Goal: Task Accomplishment & Management: Use online tool/utility

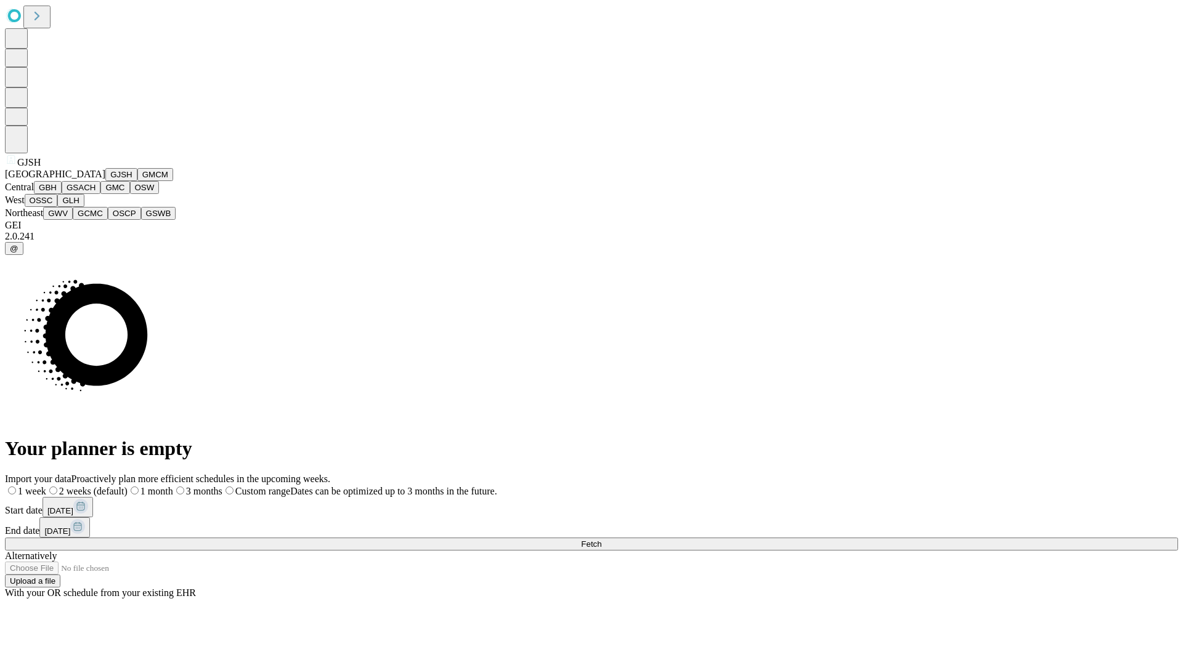
click at [105, 181] on button "GJSH" at bounding box center [121, 174] width 32 height 13
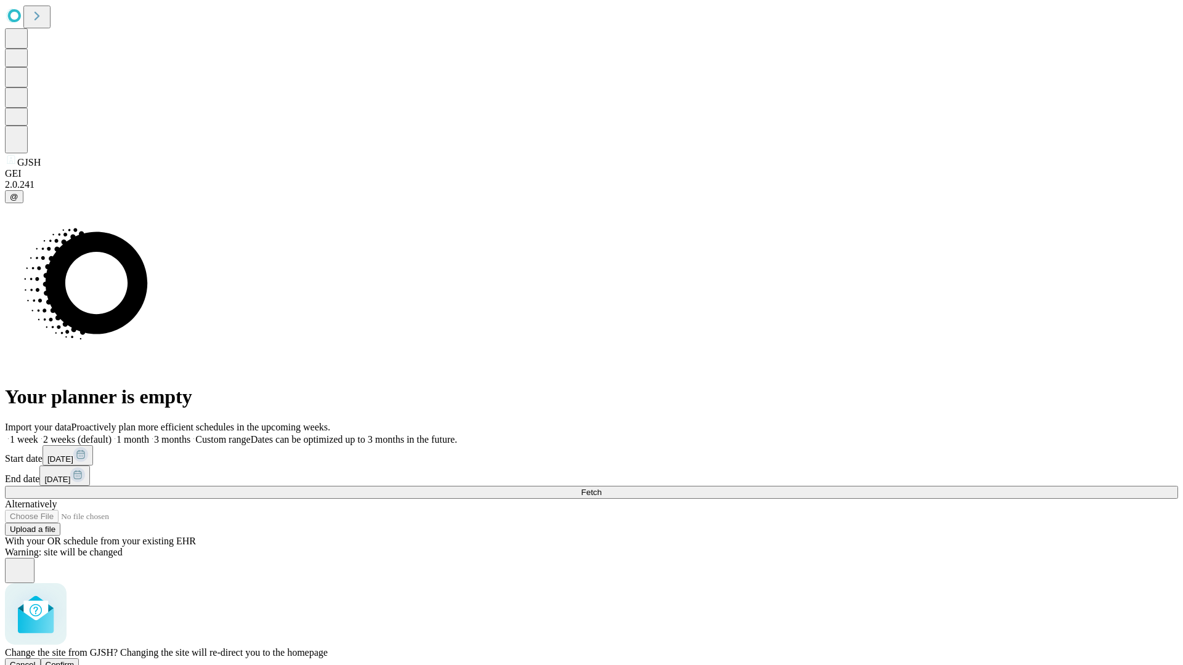
click at [75, 660] on span "Confirm" at bounding box center [60, 664] width 29 height 9
click at [111, 434] on label "2 weeks (default)" at bounding box center [74, 439] width 73 height 10
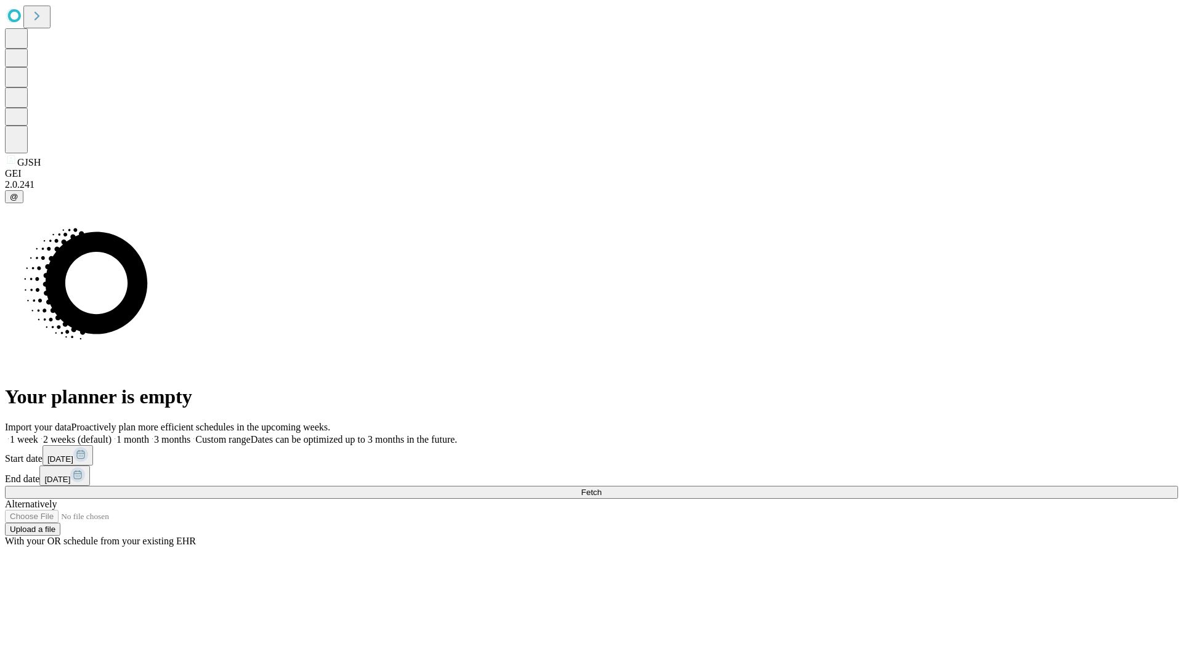
click at [601, 488] on span "Fetch" at bounding box center [591, 492] width 20 height 9
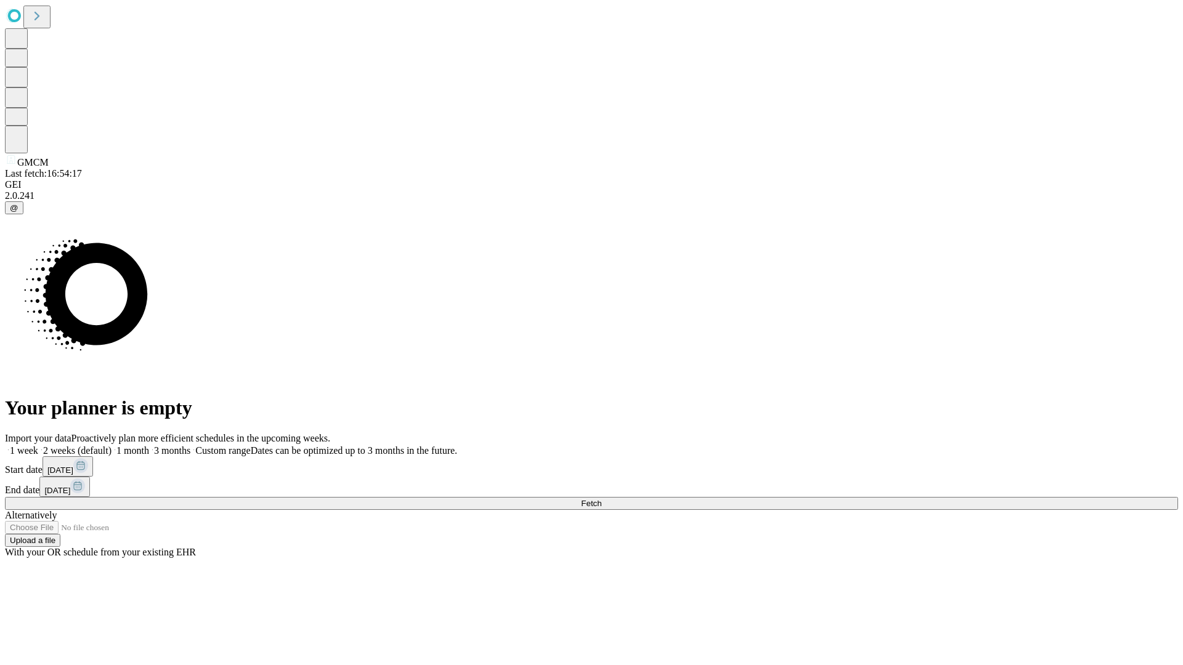
click at [601, 499] on span "Fetch" at bounding box center [591, 503] width 20 height 9
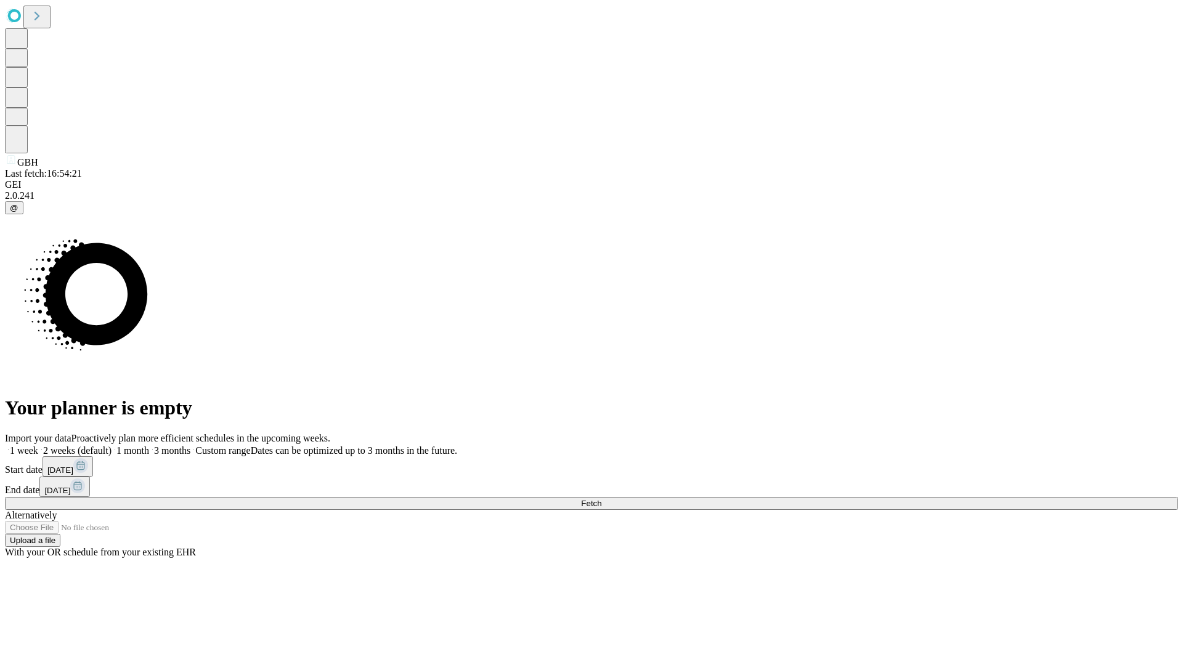
click at [111, 445] on label "2 weeks (default)" at bounding box center [74, 450] width 73 height 10
click at [601, 499] on span "Fetch" at bounding box center [591, 503] width 20 height 9
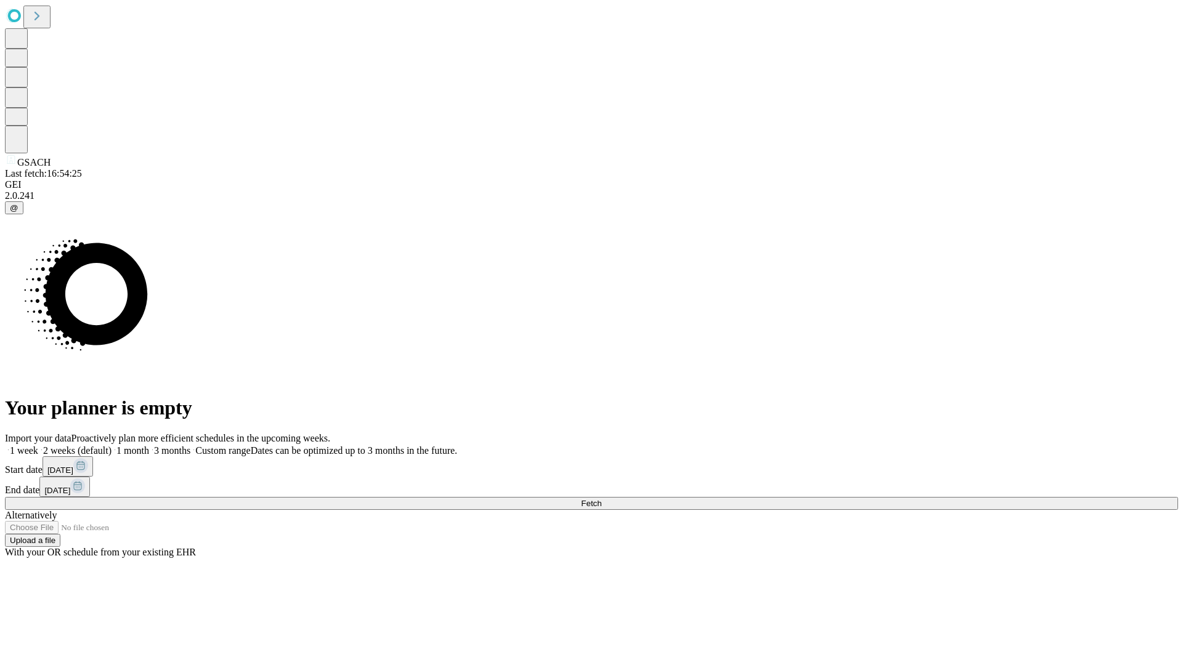
click at [111, 445] on label "2 weeks (default)" at bounding box center [74, 450] width 73 height 10
click at [601, 499] on span "Fetch" at bounding box center [591, 503] width 20 height 9
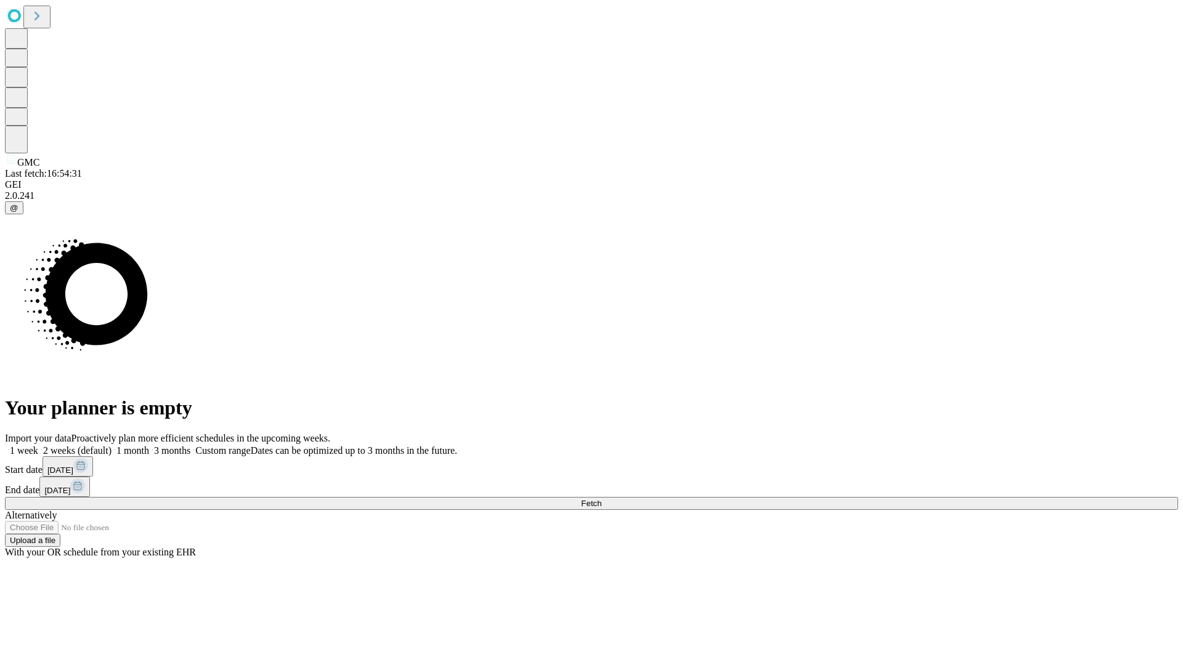
click at [111, 445] on label "2 weeks (default)" at bounding box center [74, 450] width 73 height 10
click at [601, 499] on span "Fetch" at bounding box center [591, 503] width 20 height 9
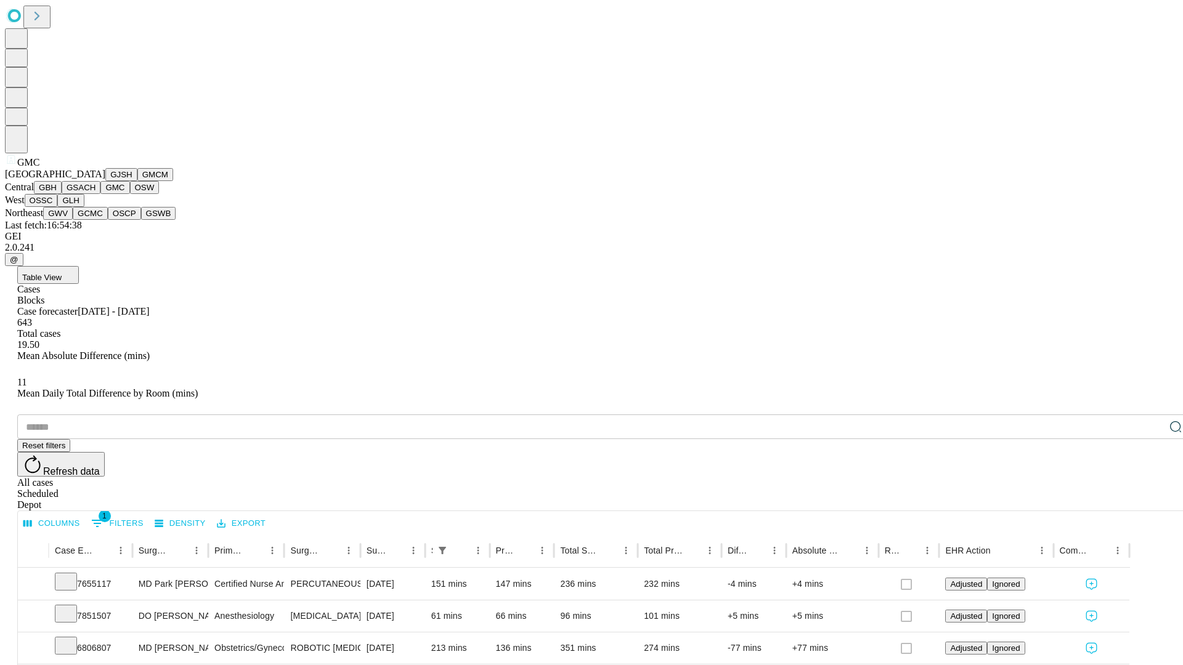
click at [130, 194] on button "OSW" at bounding box center [145, 187] width 30 height 13
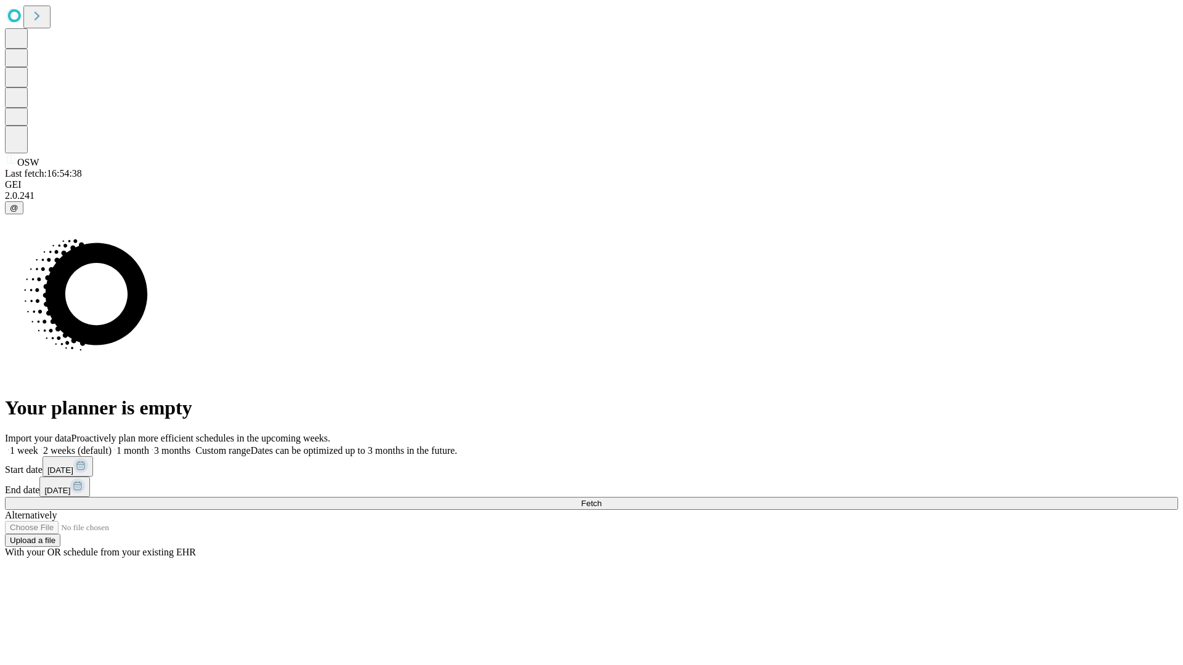
click at [111, 445] on label "2 weeks (default)" at bounding box center [74, 450] width 73 height 10
click at [601, 499] on span "Fetch" at bounding box center [591, 503] width 20 height 9
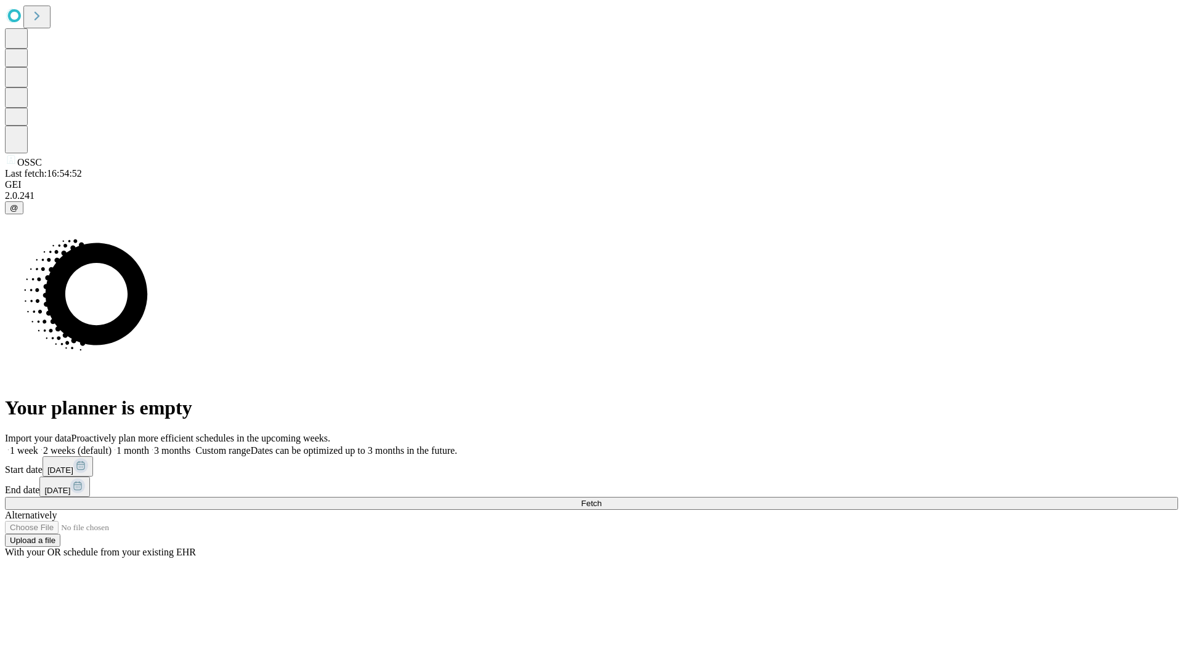
click at [111, 445] on label "2 weeks (default)" at bounding box center [74, 450] width 73 height 10
click at [601, 499] on span "Fetch" at bounding box center [591, 503] width 20 height 9
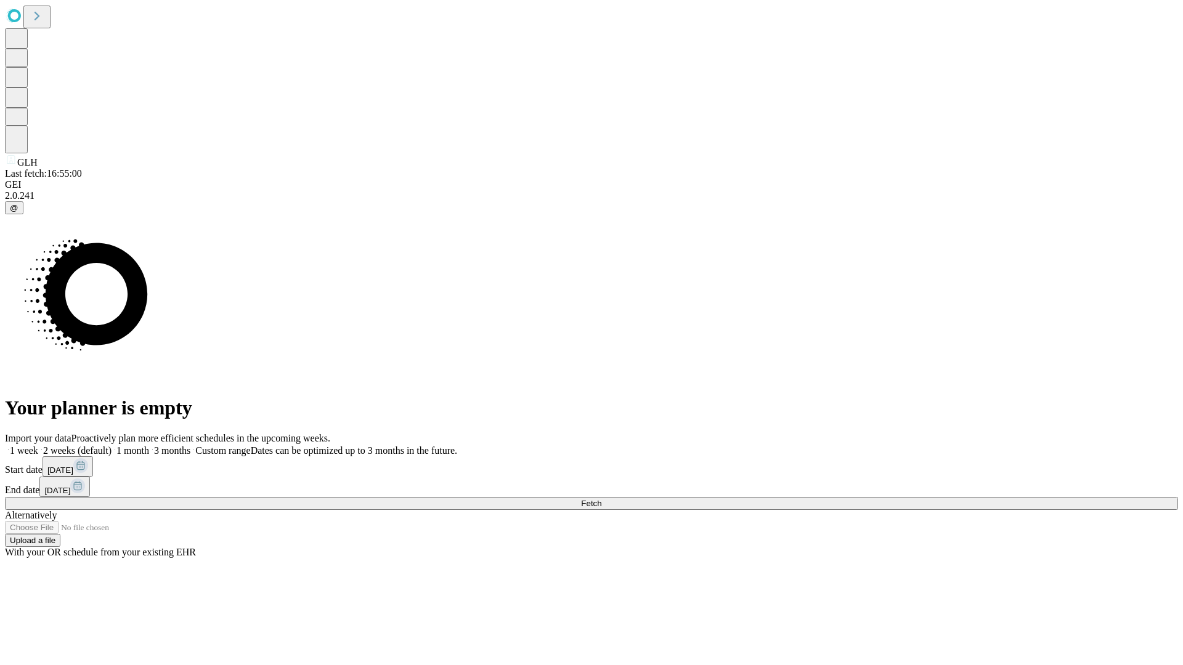
click at [111, 445] on label "2 weeks (default)" at bounding box center [74, 450] width 73 height 10
click at [601, 499] on span "Fetch" at bounding box center [591, 503] width 20 height 9
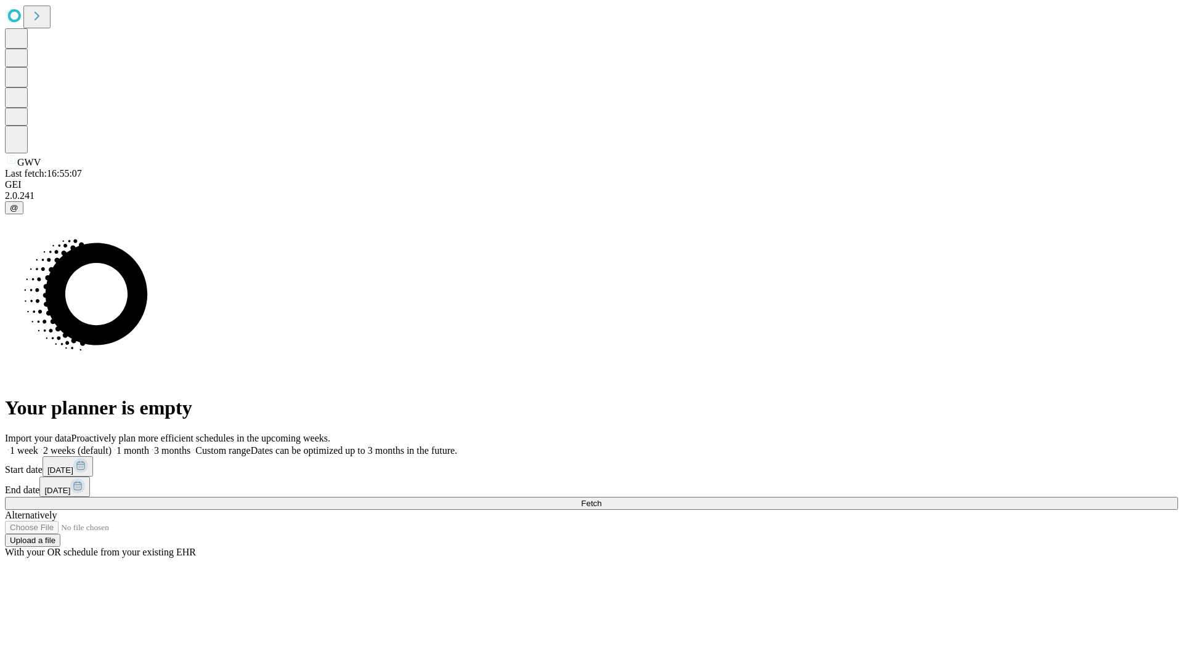
click at [111, 445] on label "2 weeks (default)" at bounding box center [74, 450] width 73 height 10
click at [601, 499] on span "Fetch" at bounding box center [591, 503] width 20 height 9
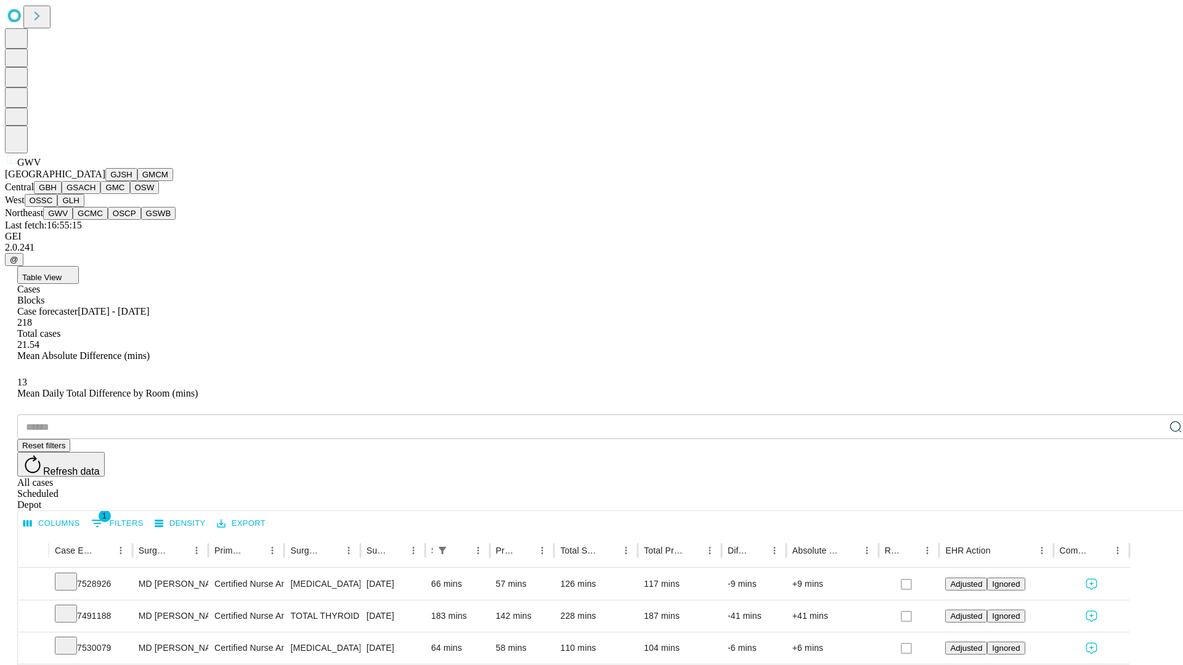
click at [95, 220] on button "GCMC" at bounding box center [90, 213] width 35 height 13
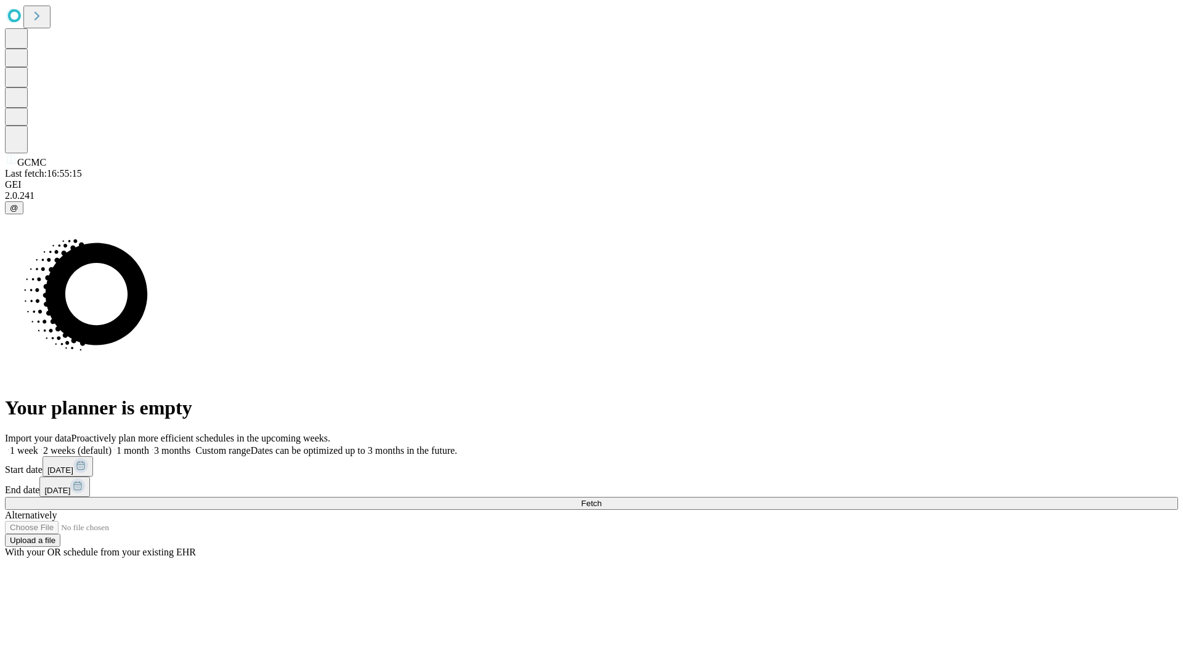
click at [111, 445] on label "2 weeks (default)" at bounding box center [74, 450] width 73 height 10
click at [601, 499] on span "Fetch" at bounding box center [591, 503] width 20 height 9
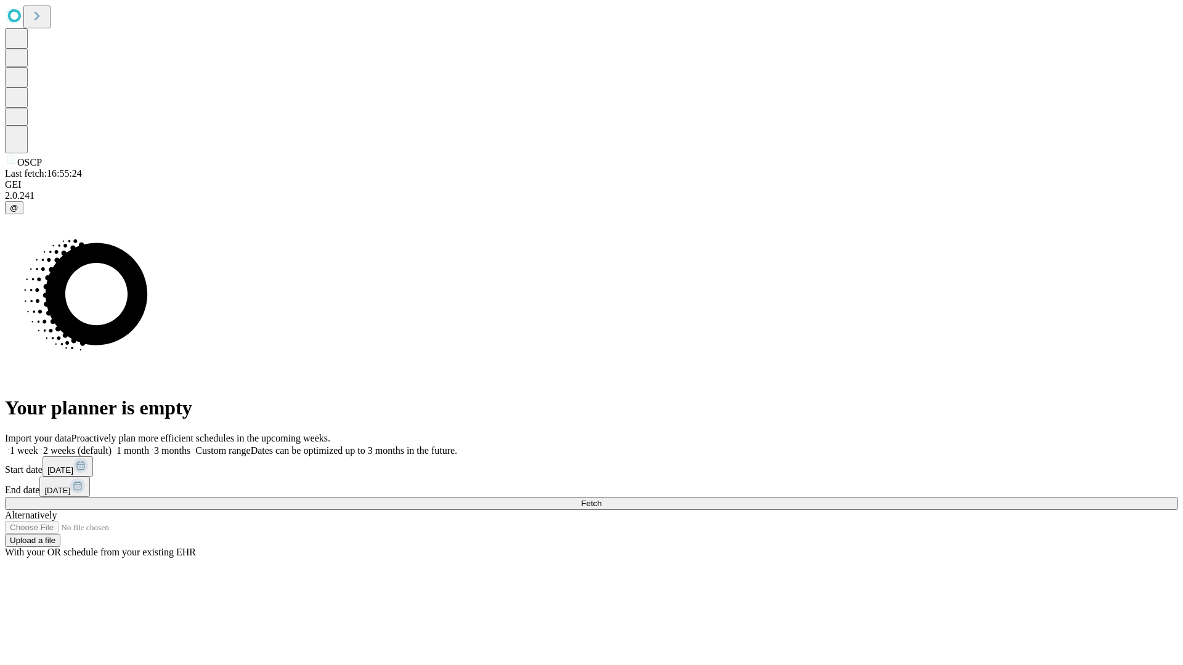
click at [111, 445] on label "2 weeks (default)" at bounding box center [74, 450] width 73 height 10
click at [601, 499] on span "Fetch" at bounding box center [591, 503] width 20 height 9
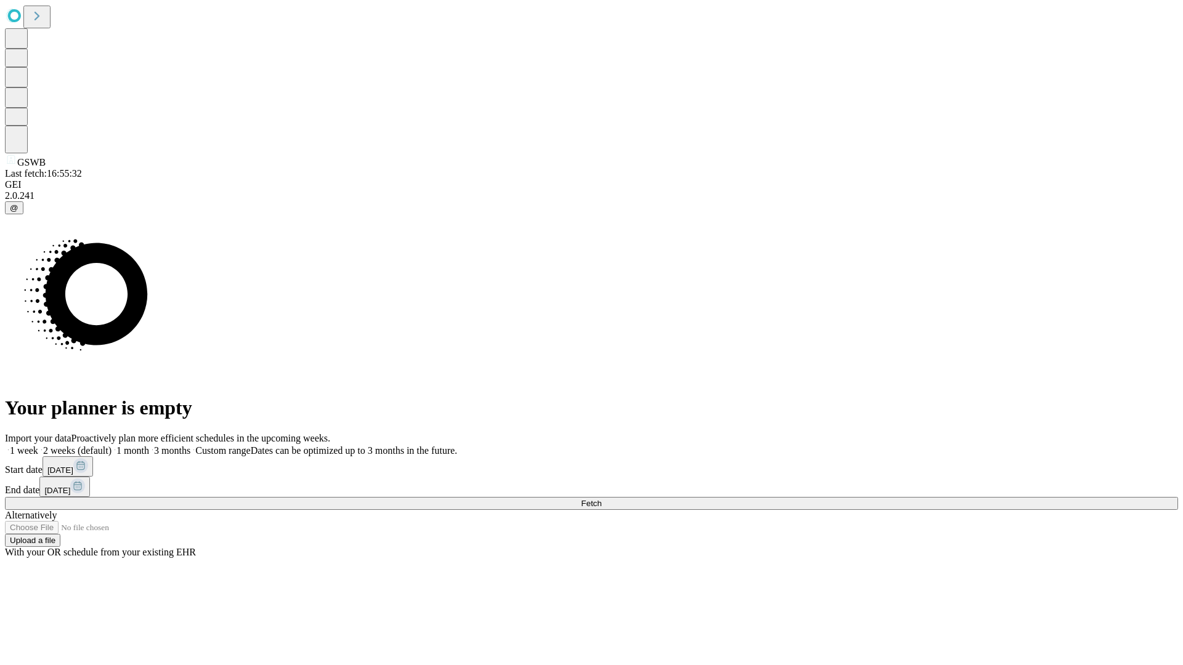
click at [111, 445] on label "2 weeks (default)" at bounding box center [74, 450] width 73 height 10
click at [601, 499] on span "Fetch" at bounding box center [591, 503] width 20 height 9
